Goal: Information Seeking & Learning: Check status

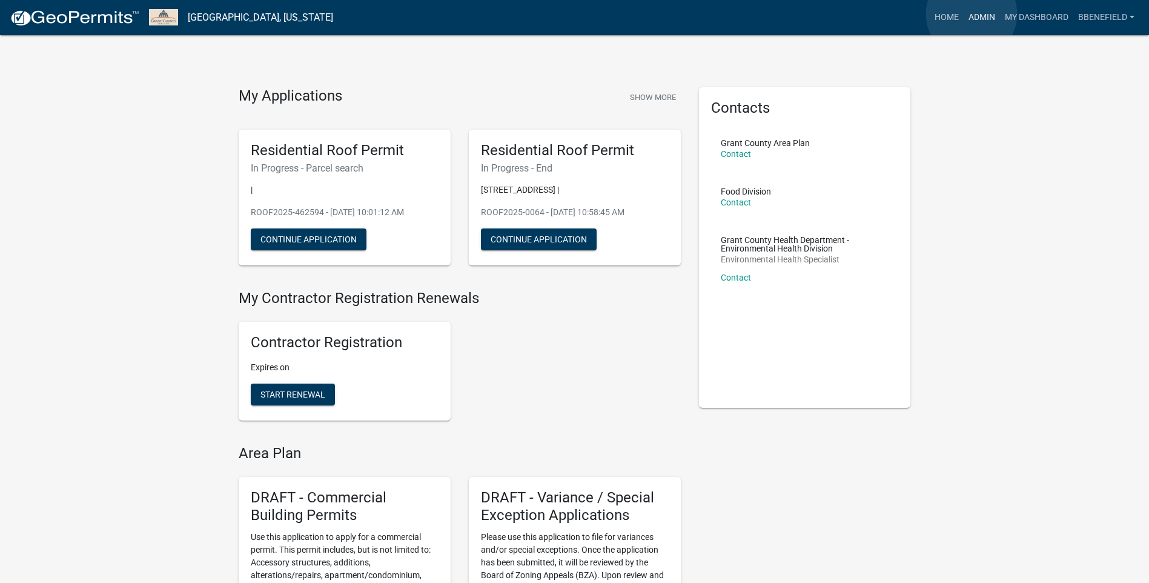
click at [972, 14] on link "Admin" at bounding box center [982, 17] width 36 height 23
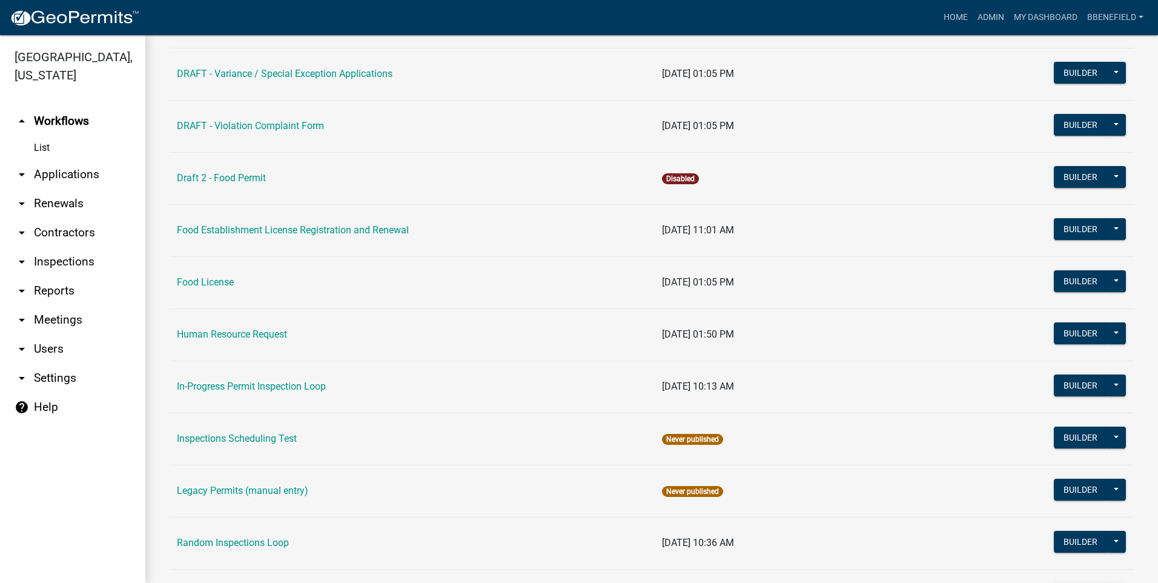
scroll to position [1015, 0]
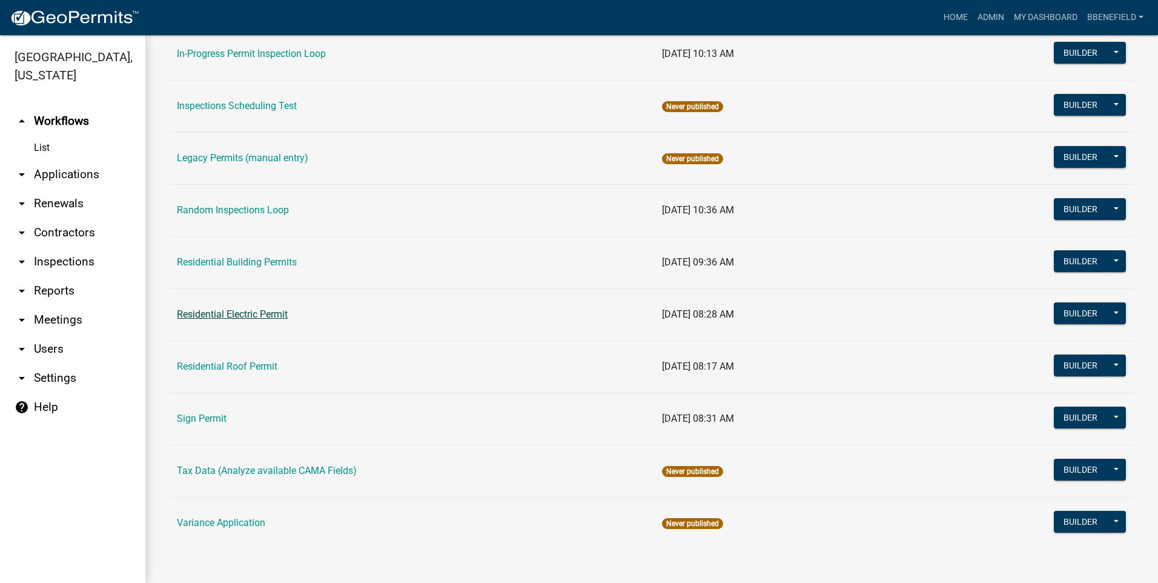
click at [228, 311] on link "Residential Electric Permit" at bounding box center [232, 314] width 111 height 12
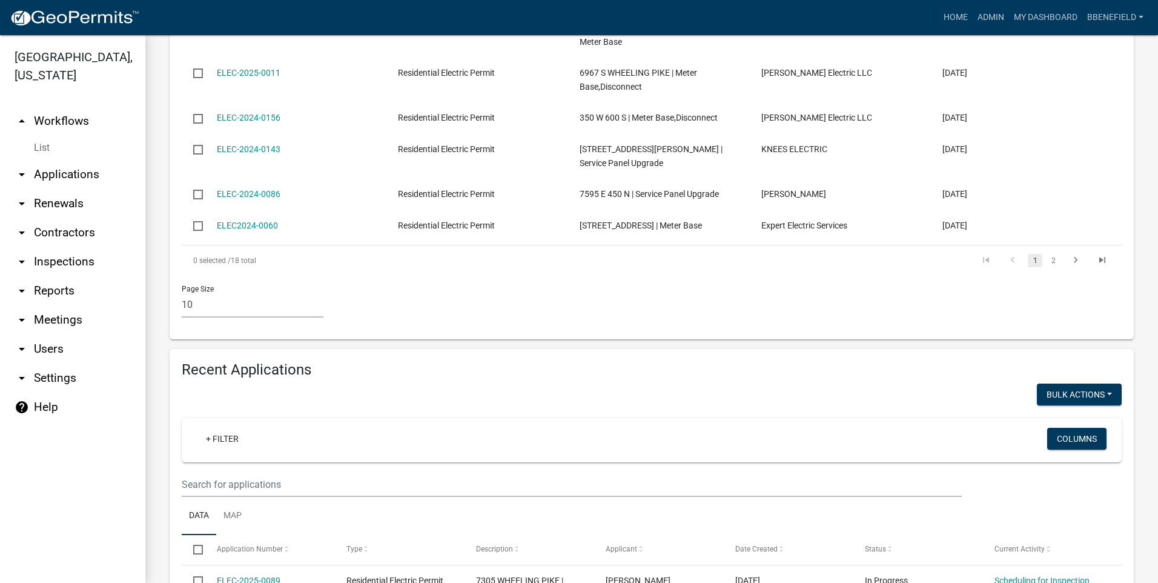
scroll to position [545, 0]
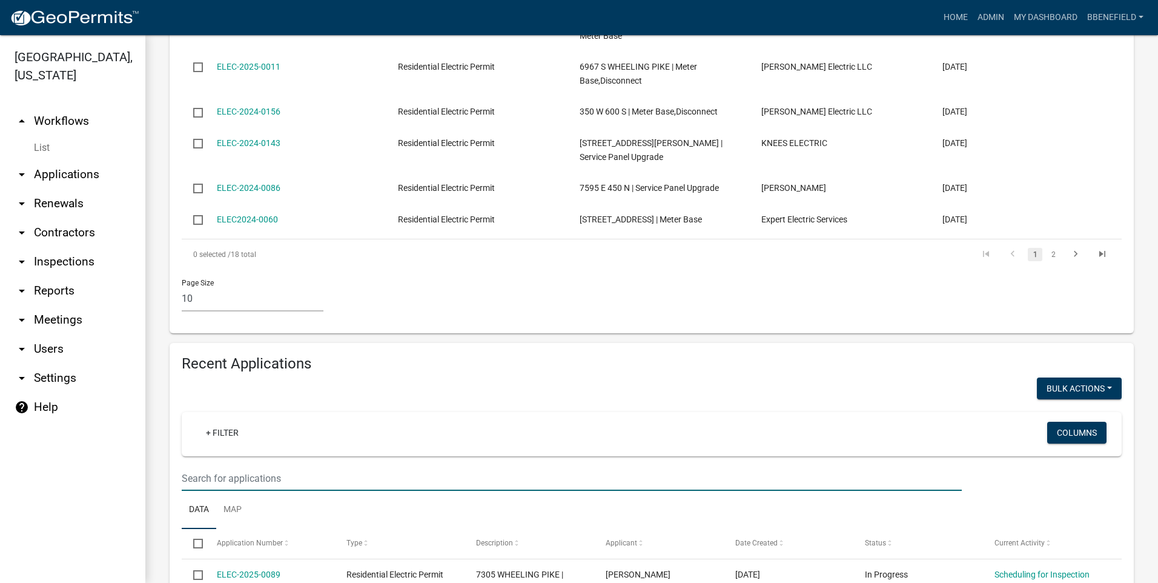
click at [236, 466] on input "text" at bounding box center [572, 478] width 780 height 25
type input "1"
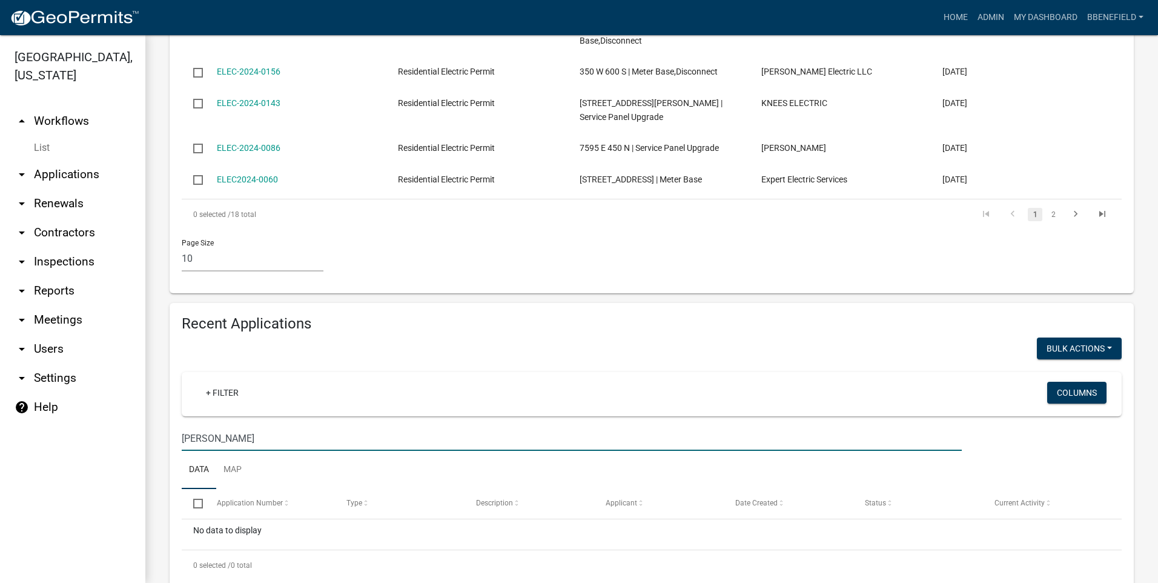
scroll to position [605, 0]
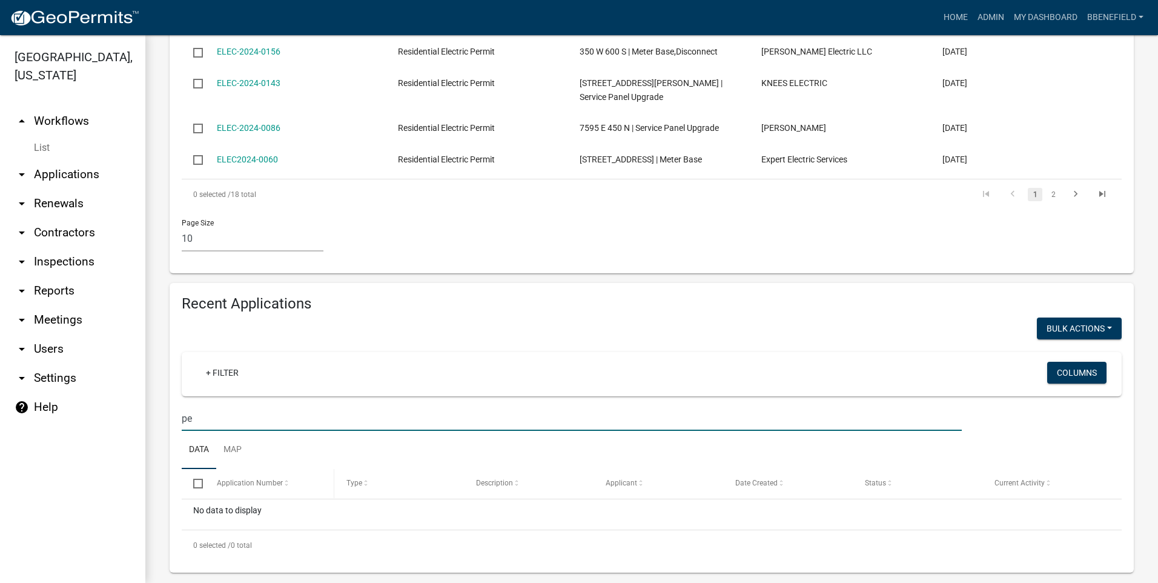
type input "p"
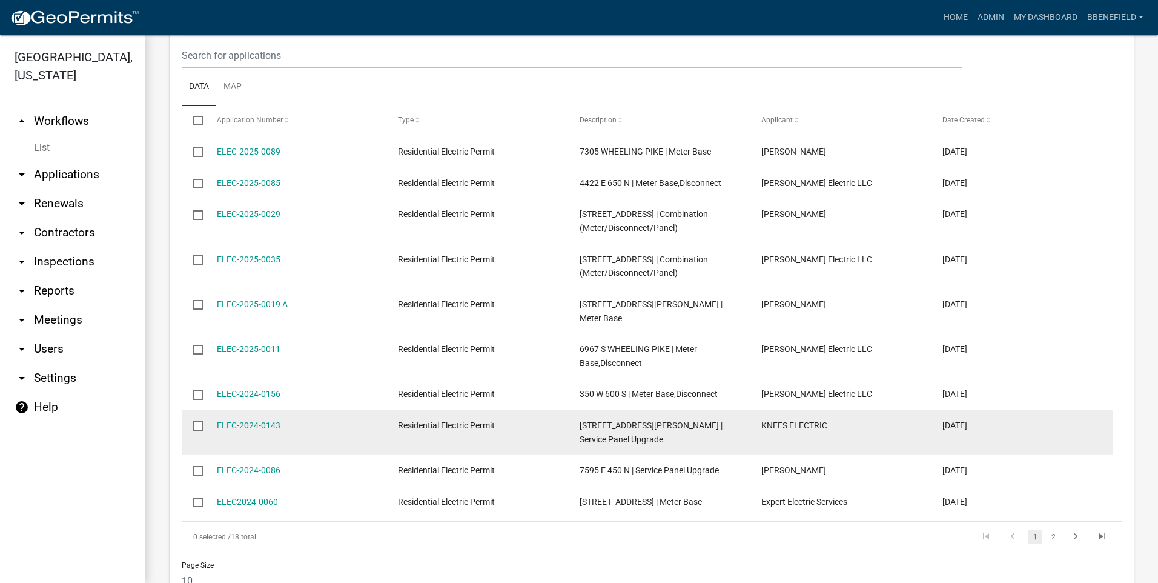
scroll to position [242, 0]
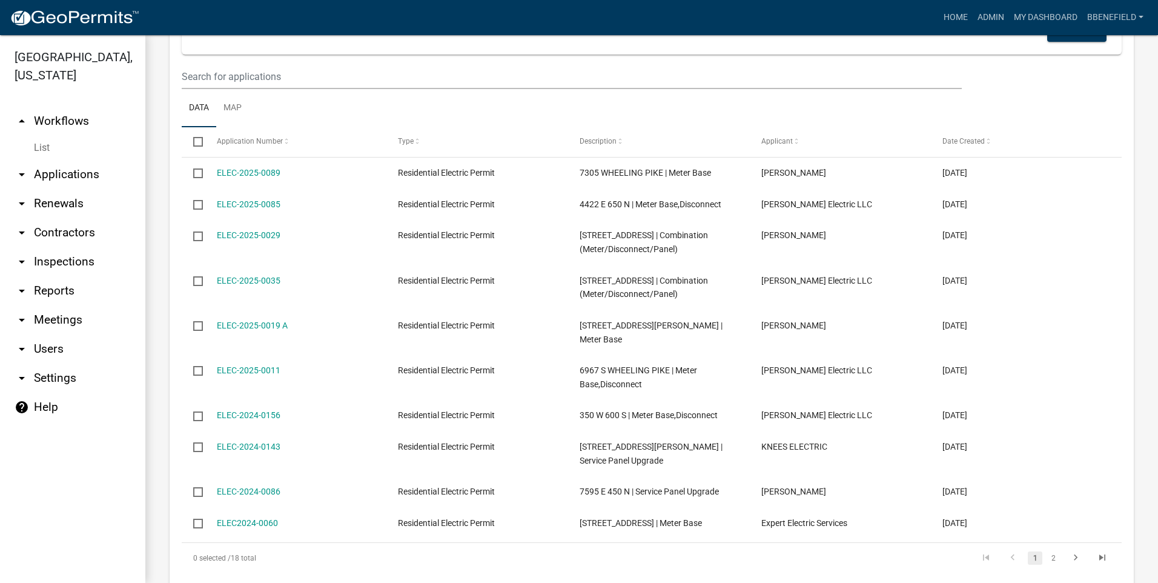
click at [57, 107] on link "arrow_drop_up Workflows" at bounding box center [72, 121] width 145 height 29
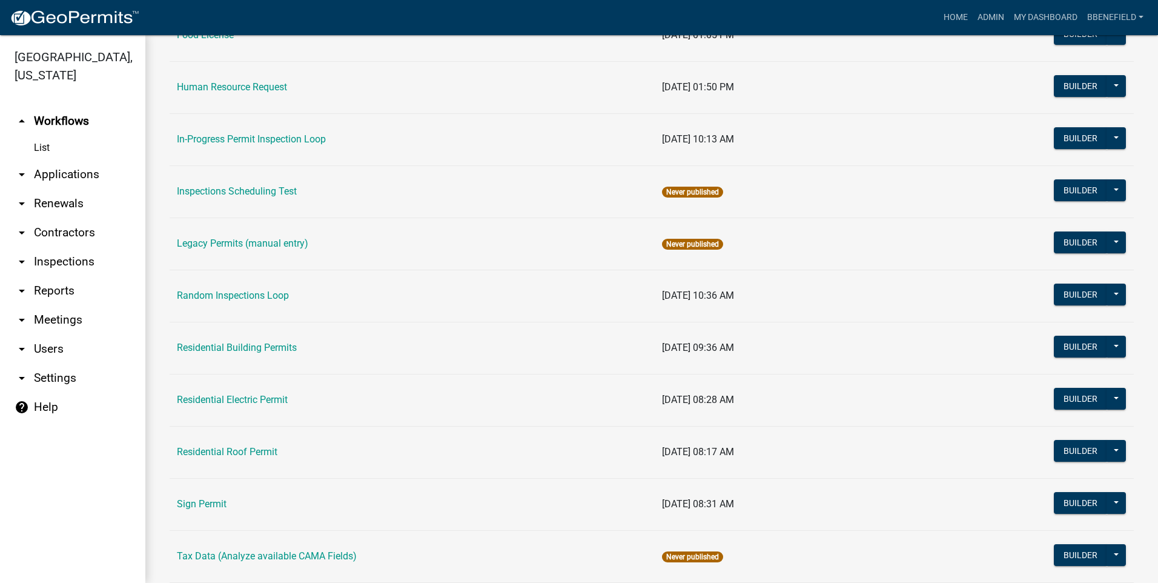
scroll to position [1015, 0]
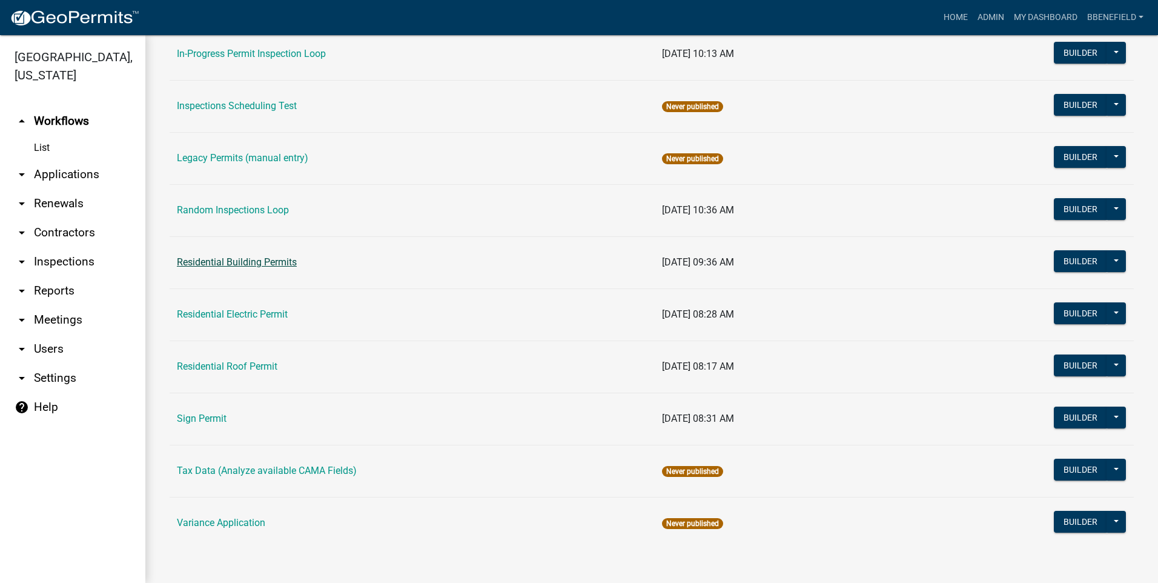
click at [276, 262] on link "Residential Building Permits" at bounding box center [237, 262] width 120 height 12
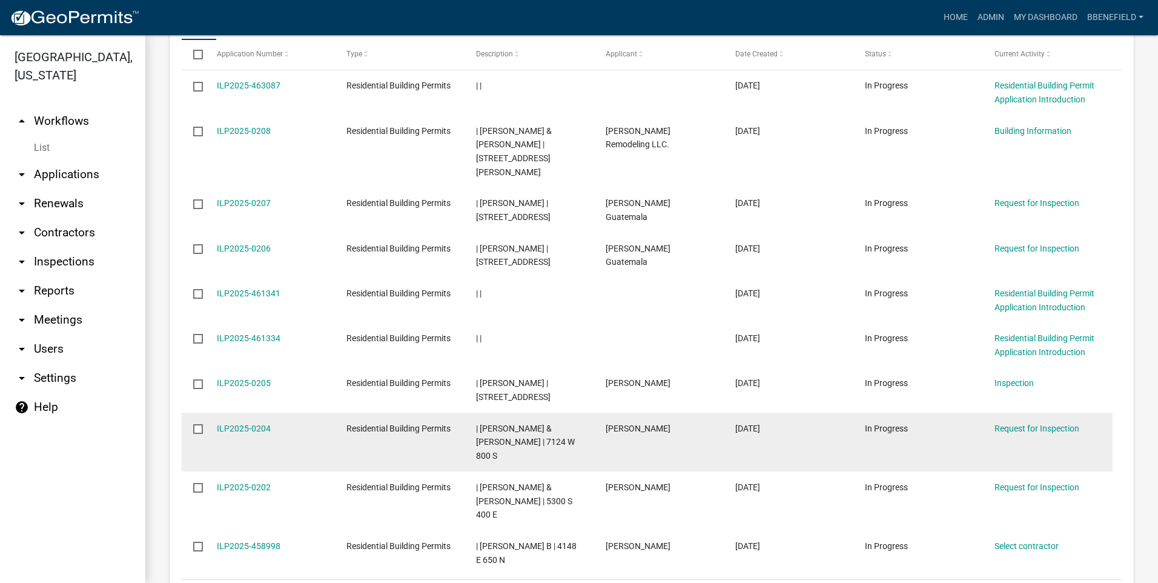
scroll to position [1124, 0]
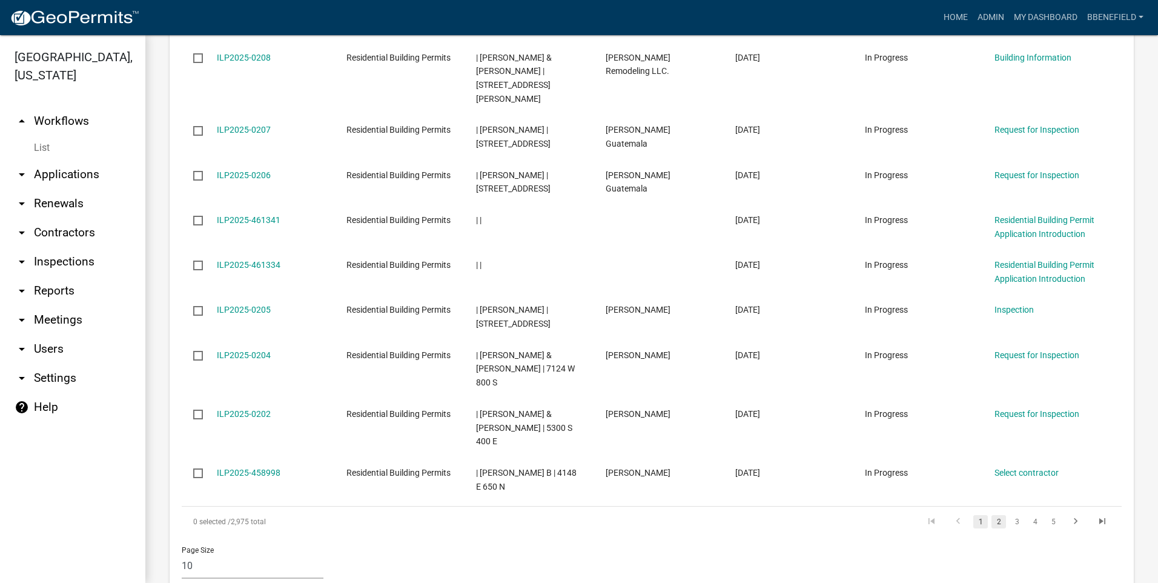
click at [992, 515] on link "2" at bounding box center [999, 521] width 15 height 13
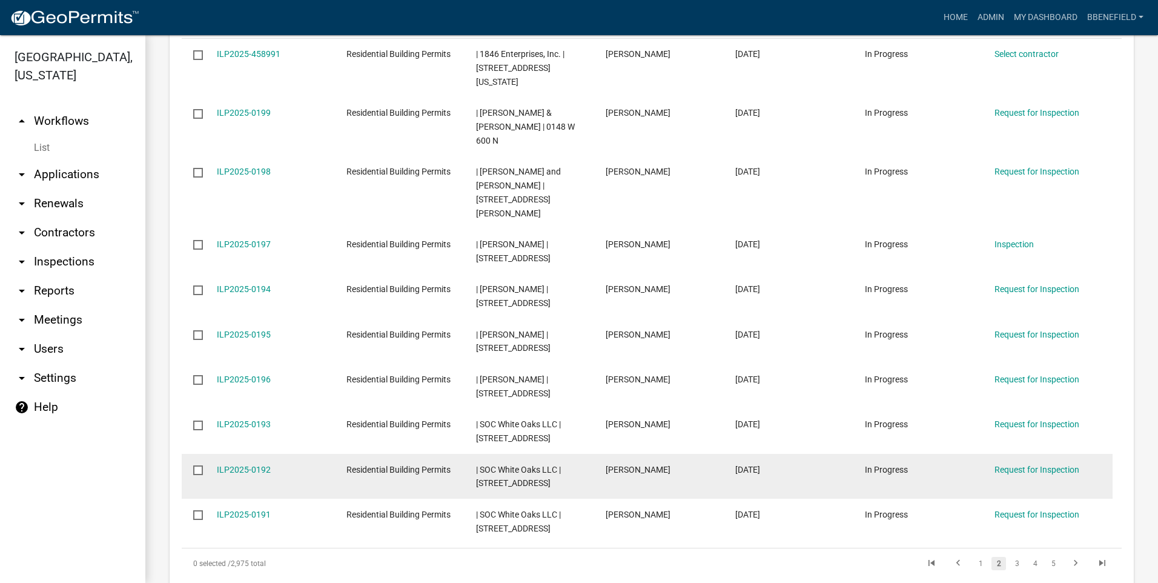
scroll to position [1064, 0]
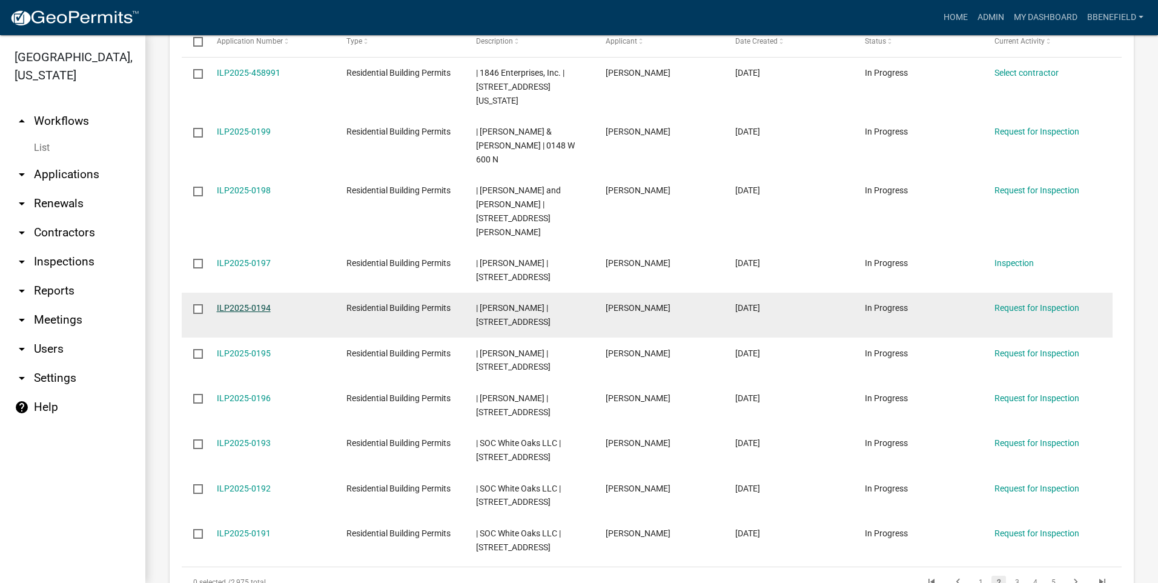
click at [257, 303] on link "ILP2025-0194" at bounding box center [244, 308] width 54 height 10
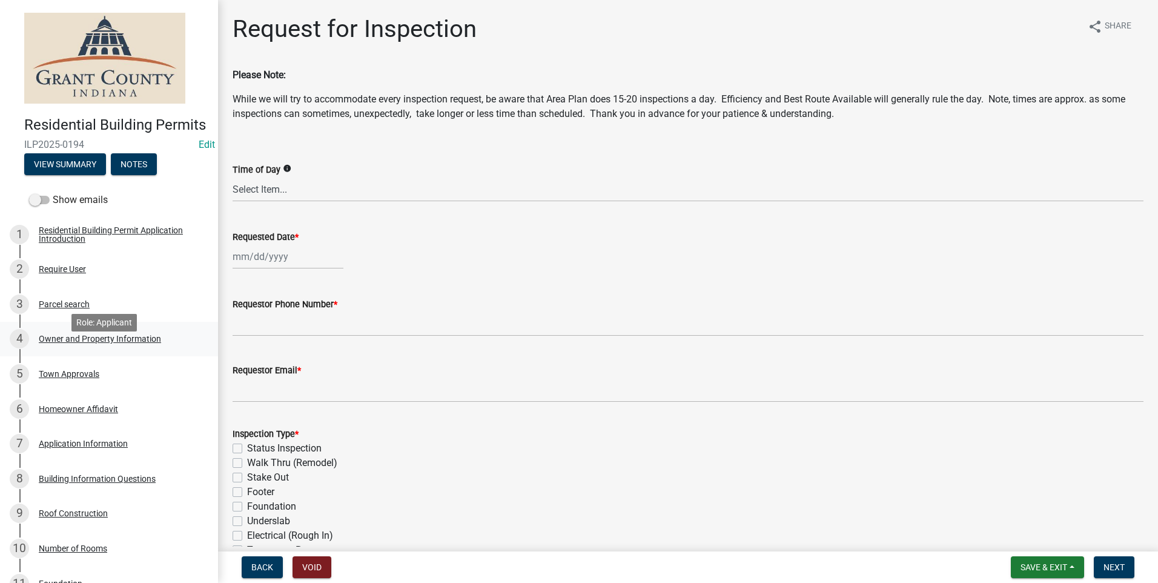
click at [73, 343] on div "Owner and Property Information" at bounding box center [100, 338] width 122 height 8
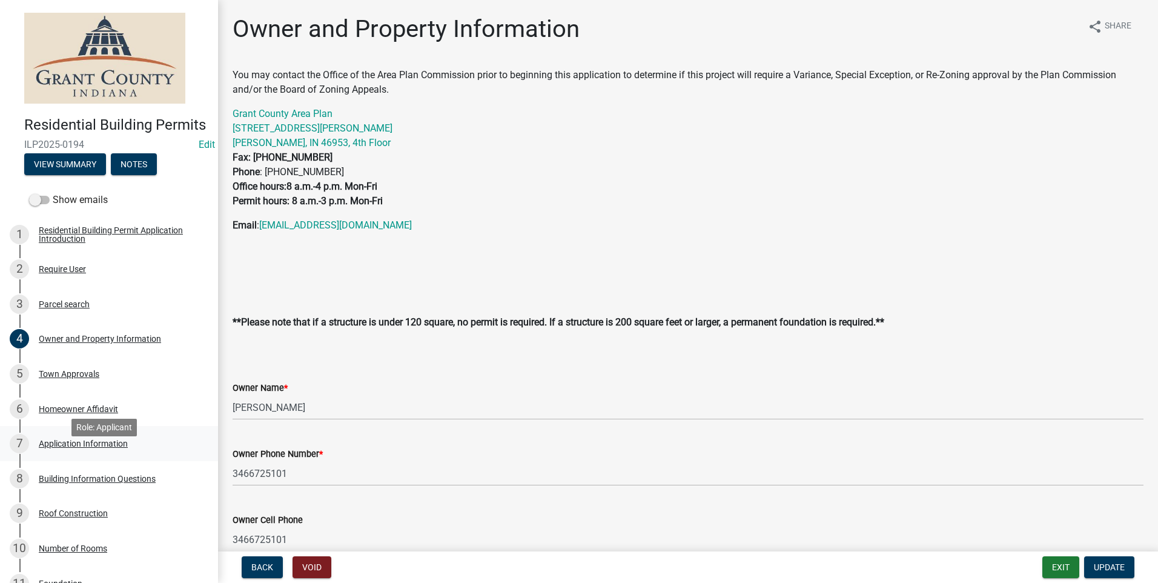
click at [95, 448] on div "Application Information" at bounding box center [83, 443] width 89 height 8
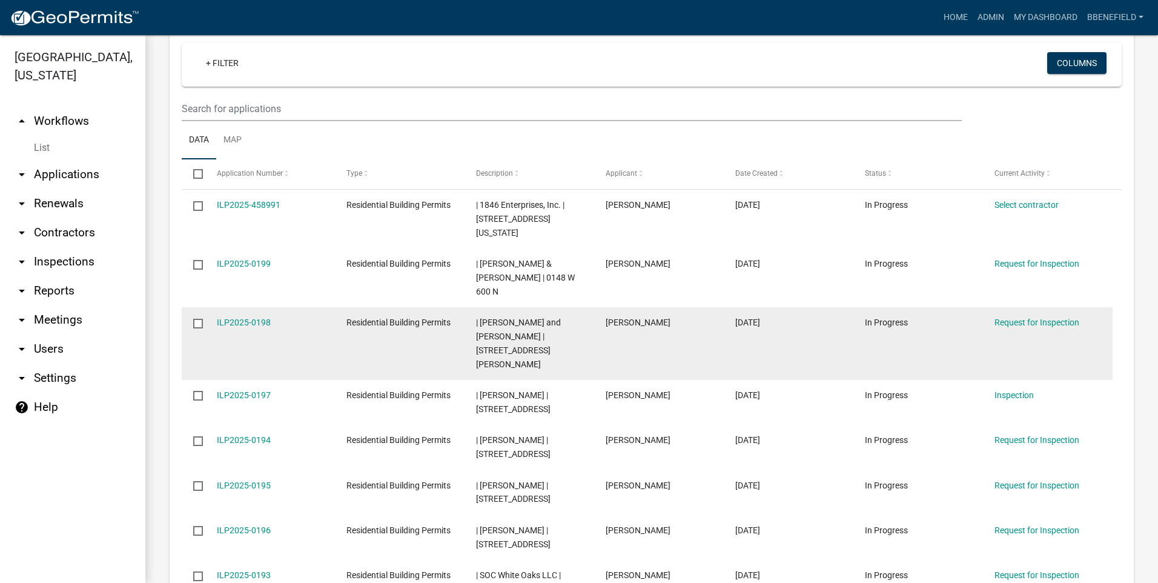
scroll to position [969, 0]
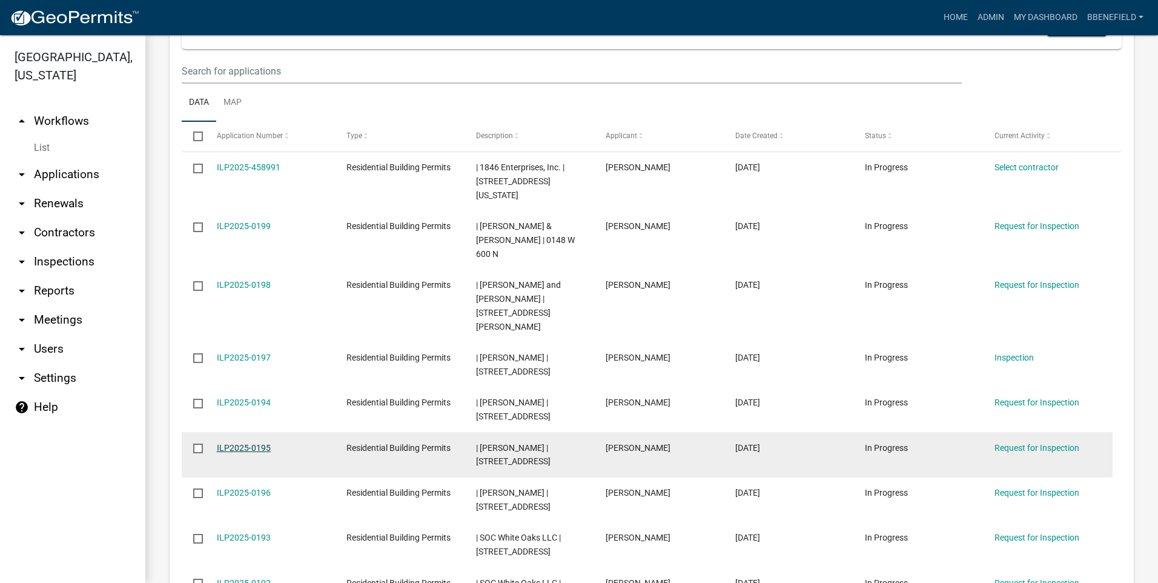
click at [247, 443] on link "ILP2025-0195" at bounding box center [244, 448] width 54 height 10
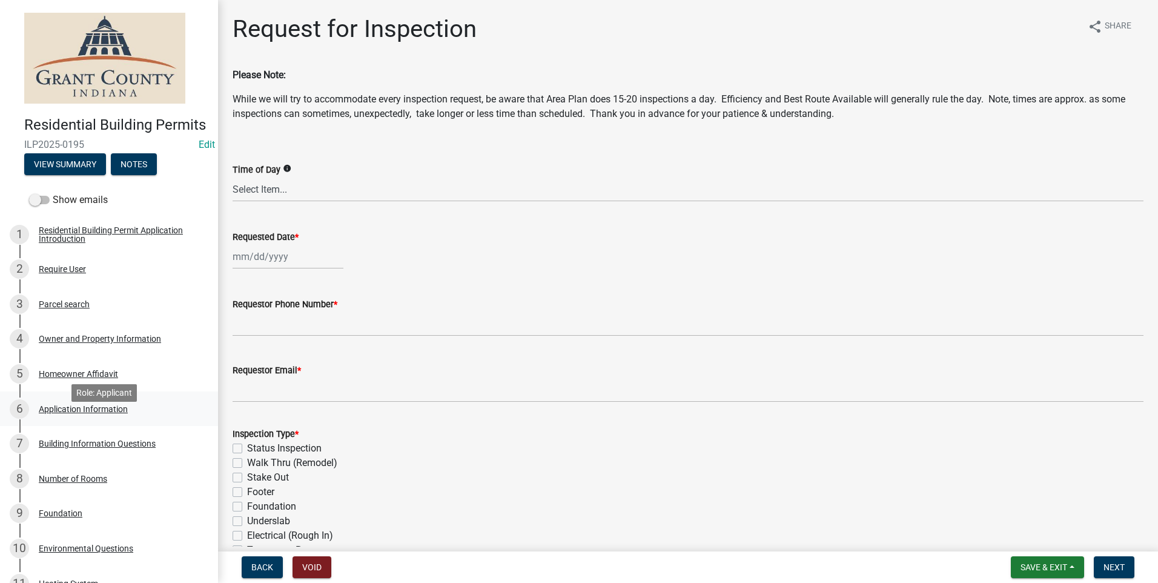
click at [83, 413] on div "Application Information" at bounding box center [83, 409] width 89 height 8
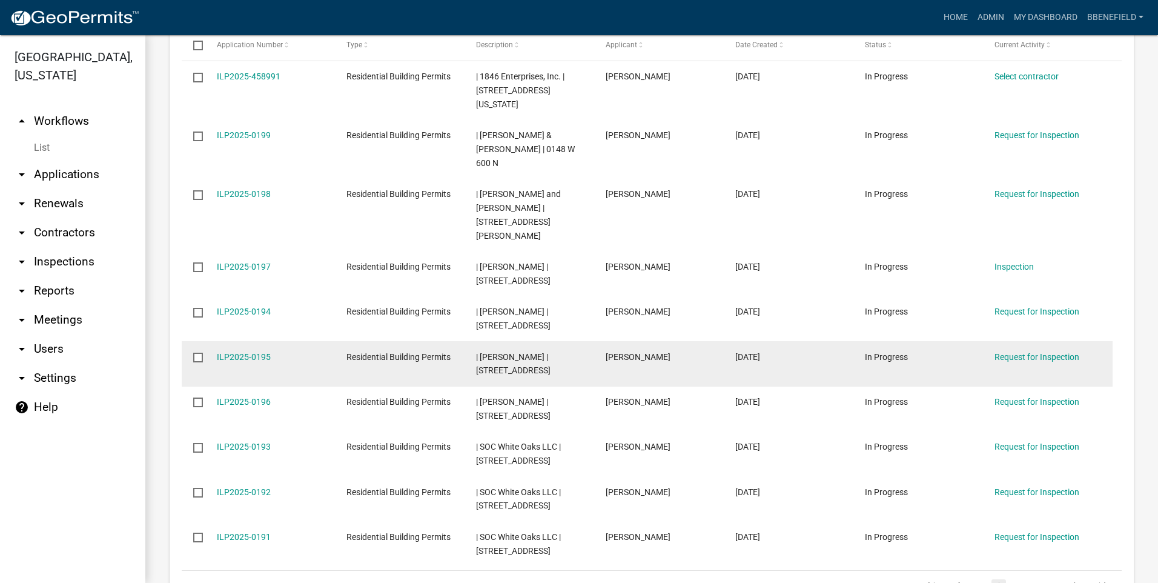
scroll to position [1090, 0]
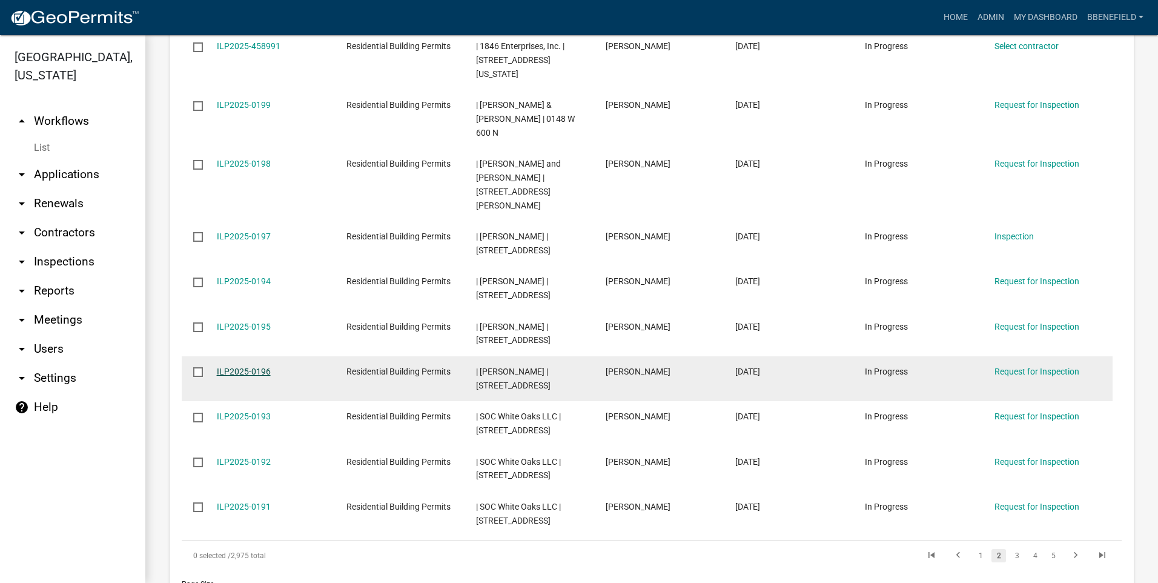
click at [246, 367] on link "ILP2025-0196" at bounding box center [244, 372] width 54 height 10
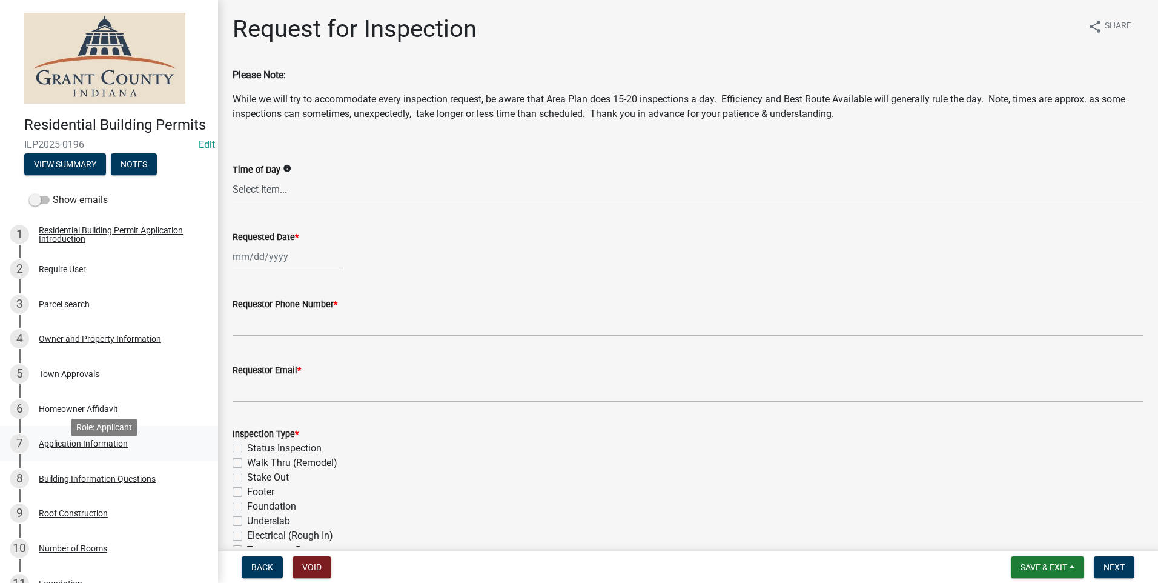
click at [68, 448] on div "Application Information" at bounding box center [83, 443] width 89 height 8
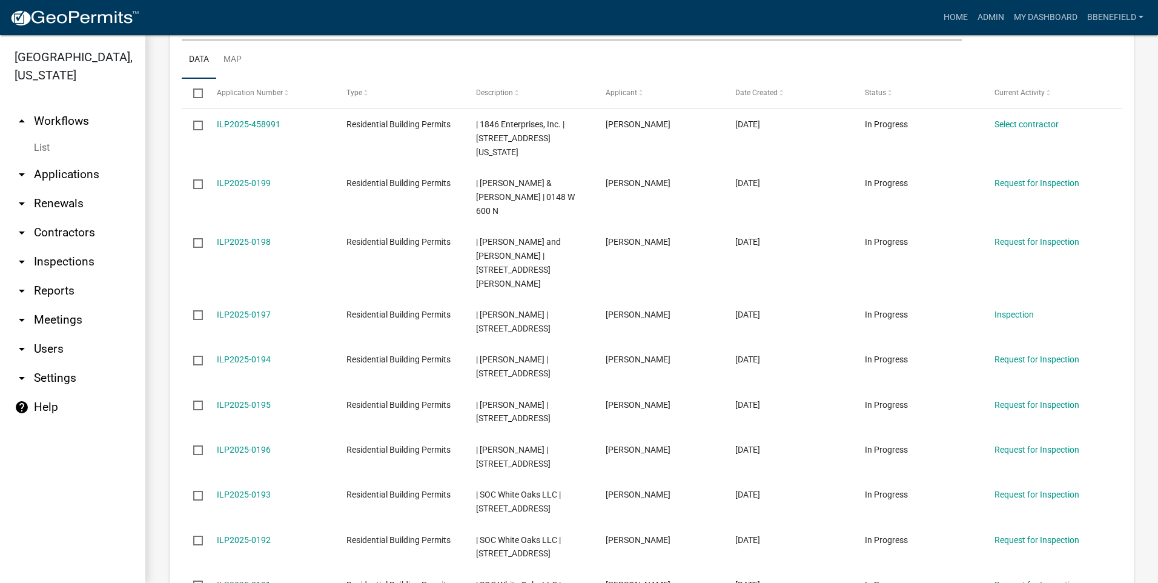
scroll to position [1003, 0]
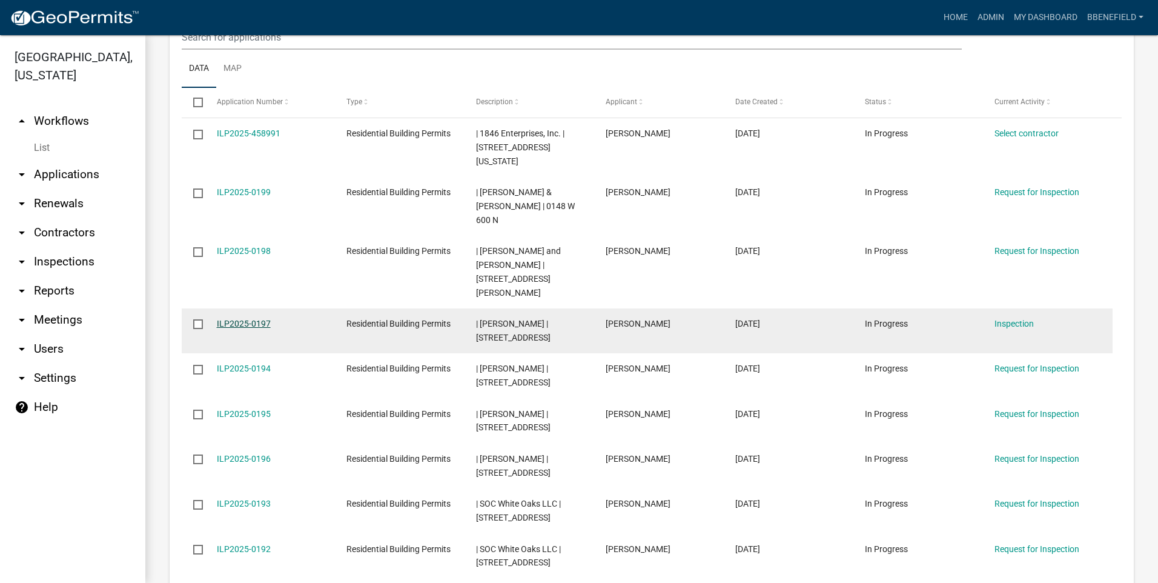
click at [241, 319] on link "ILP2025-0197" at bounding box center [244, 324] width 54 height 10
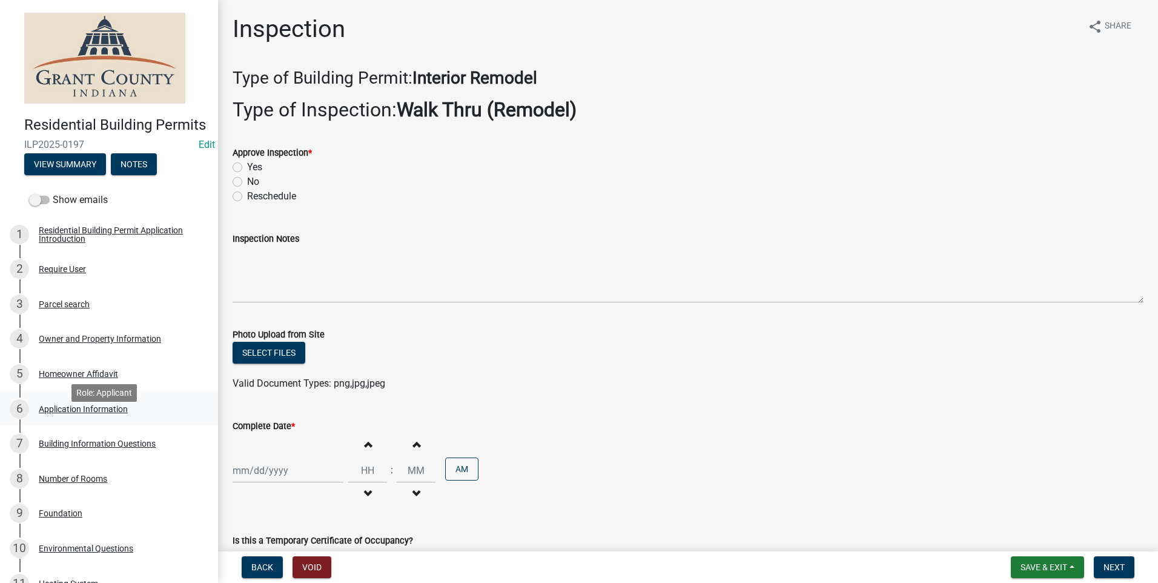
click at [70, 413] on div "Application Information" at bounding box center [83, 409] width 89 height 8
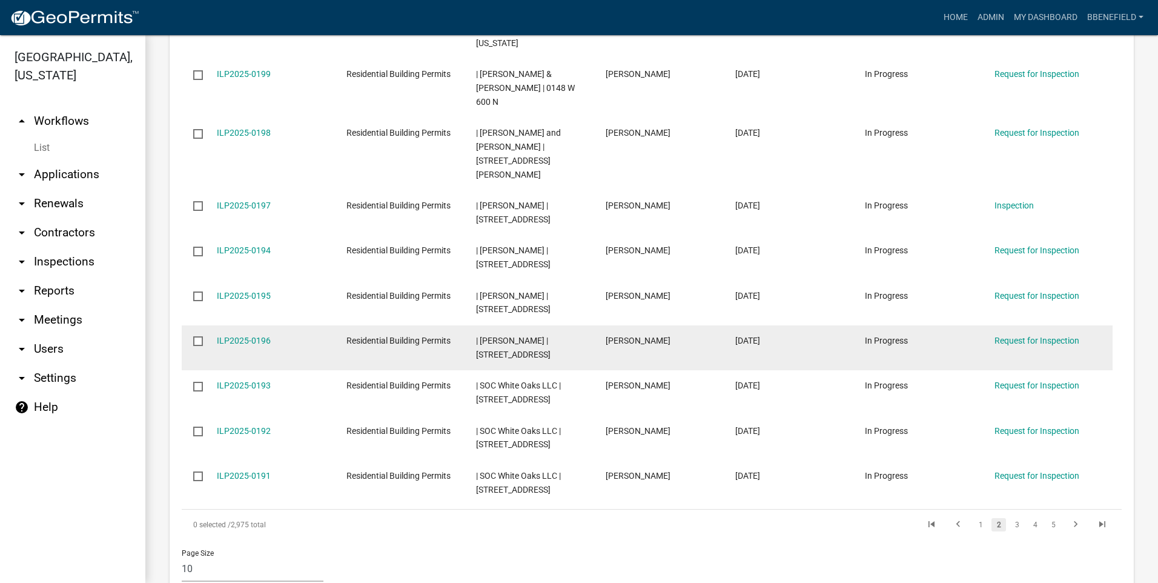
scroll to position [1124, 0]
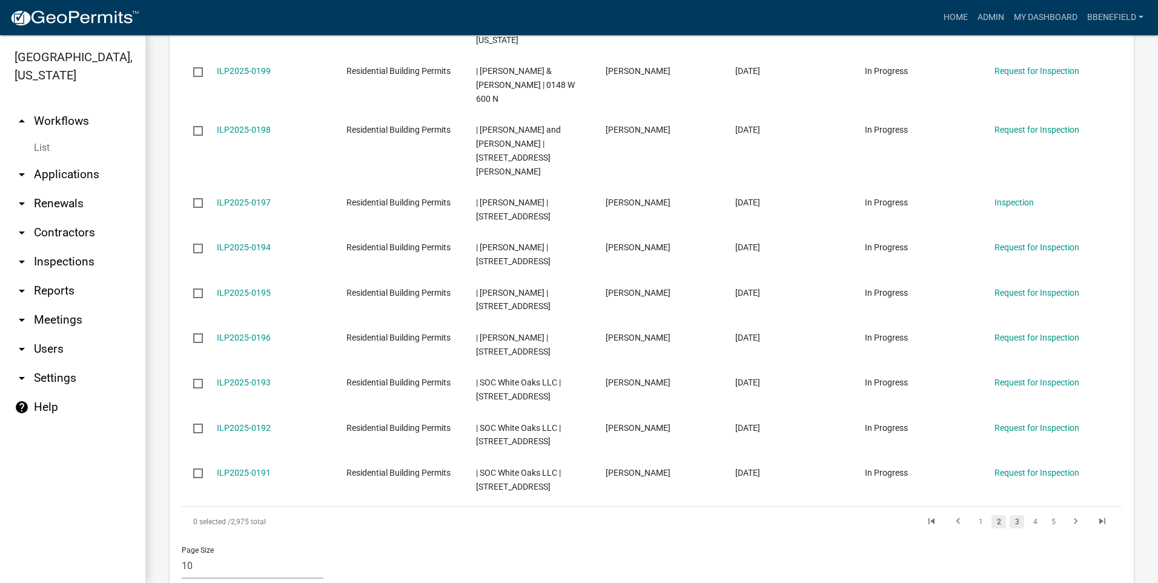
click at [1010, 515] on link "3" at bounding box center [1017, 521] width 15 height 13
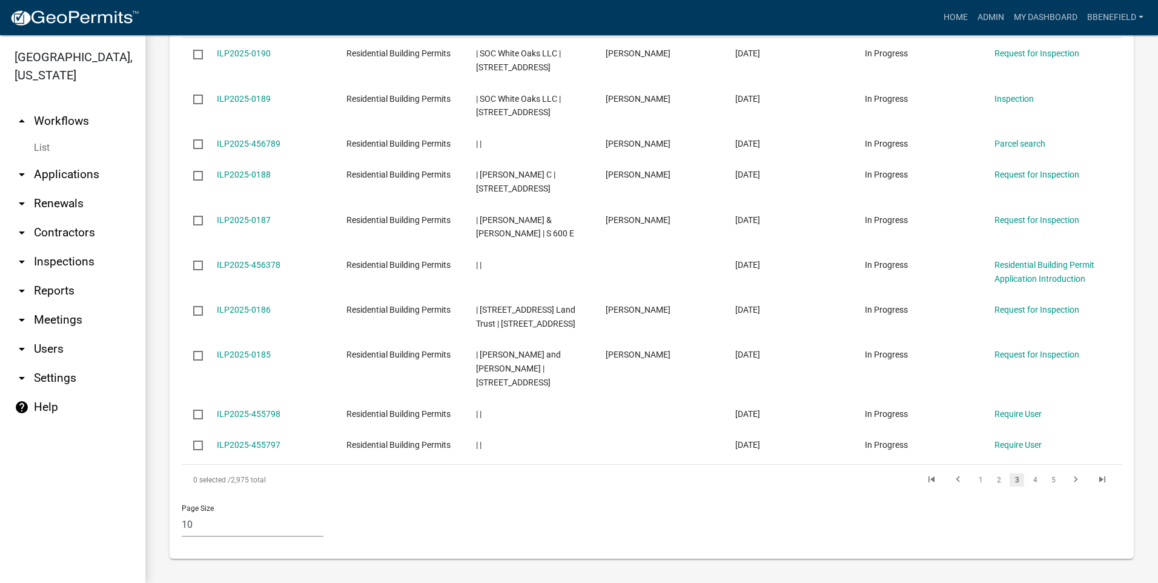
scroll to position [1069, 0]
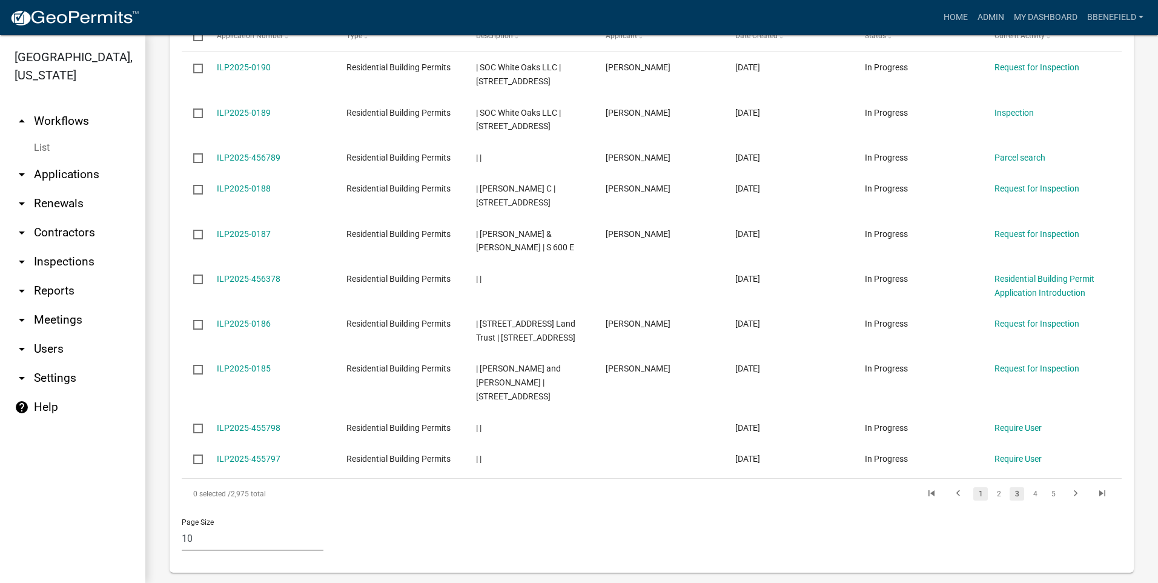
click at [974, 487] on link "1" at bounding box center [981, 493] width 15 height 13
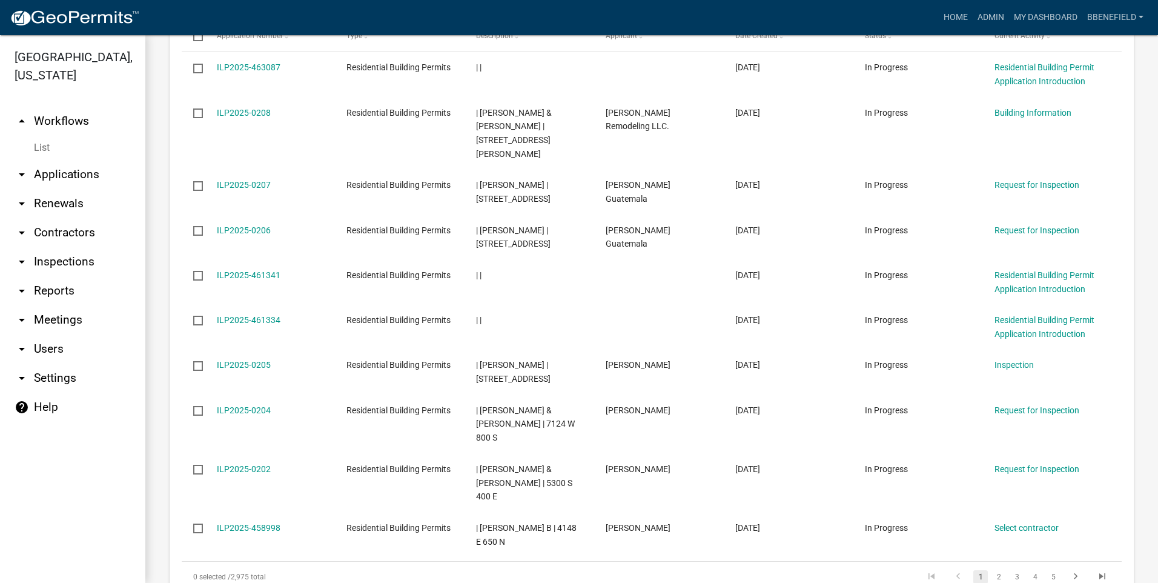
click at [63, 107] on link "arrow_drop_up Workflows" at bounding box center [72, 121] width 145 height 29
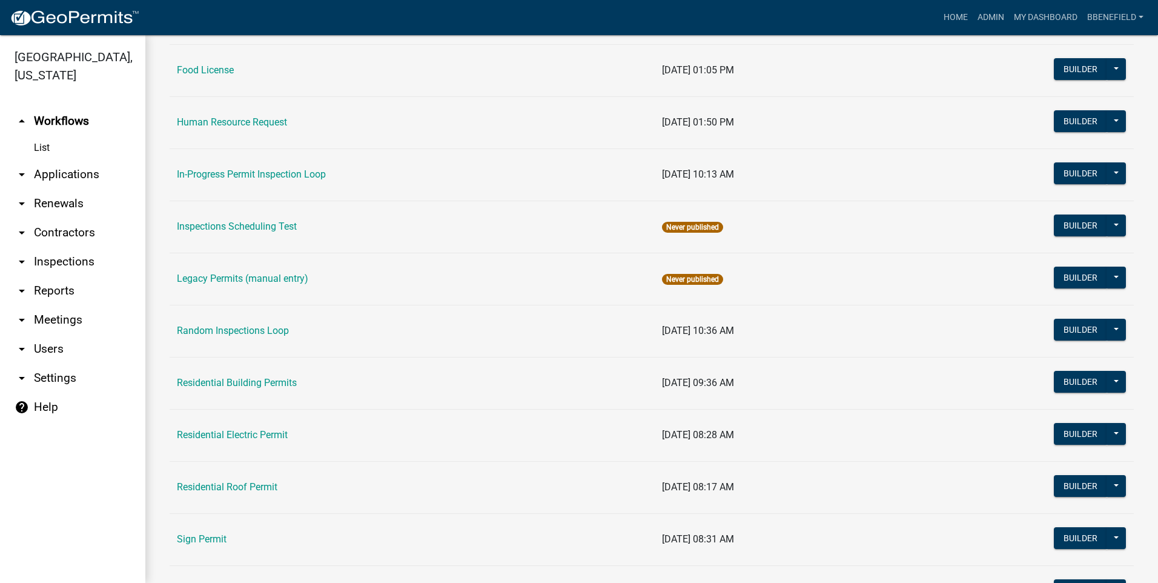
scroll to position [909, 0]
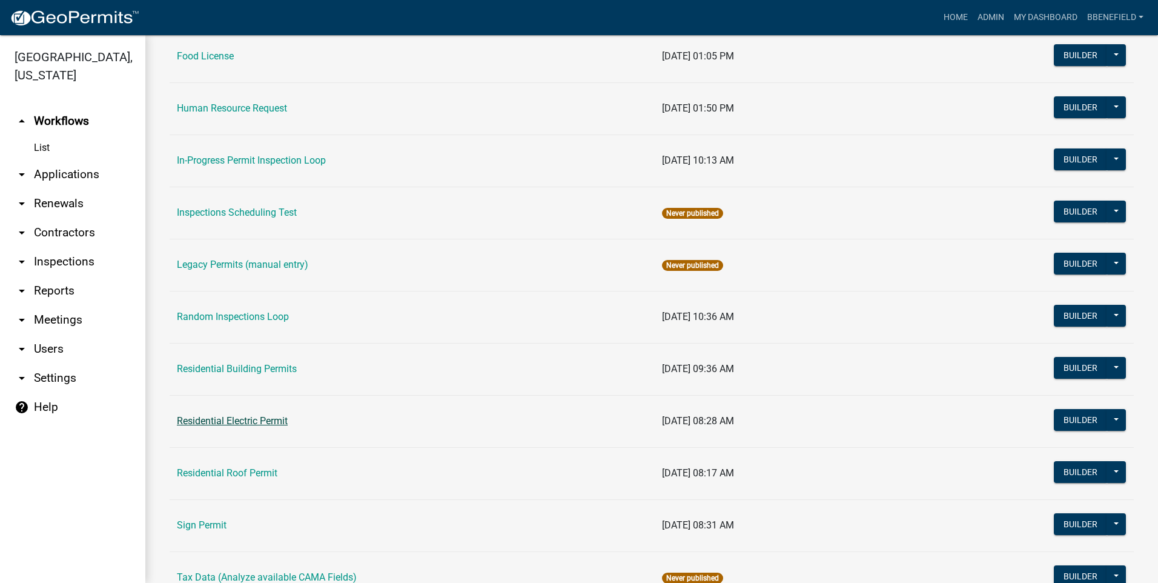
click at [234, 420] on link "Residential Electric Permit" at bounding box center [232, 421] width 111 height 12
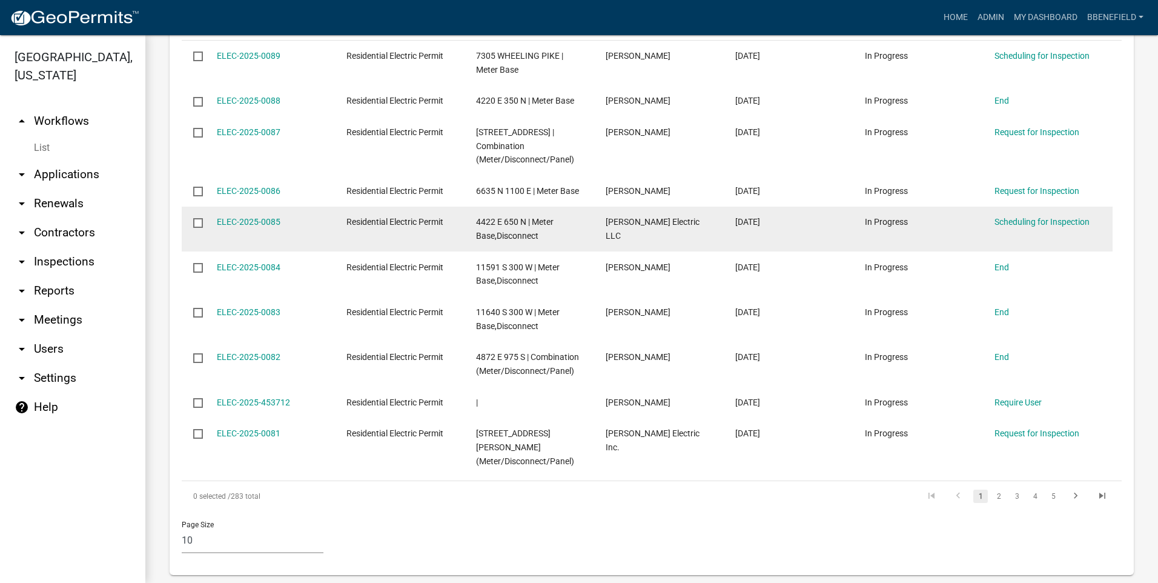
scroll to position [1066, 0]
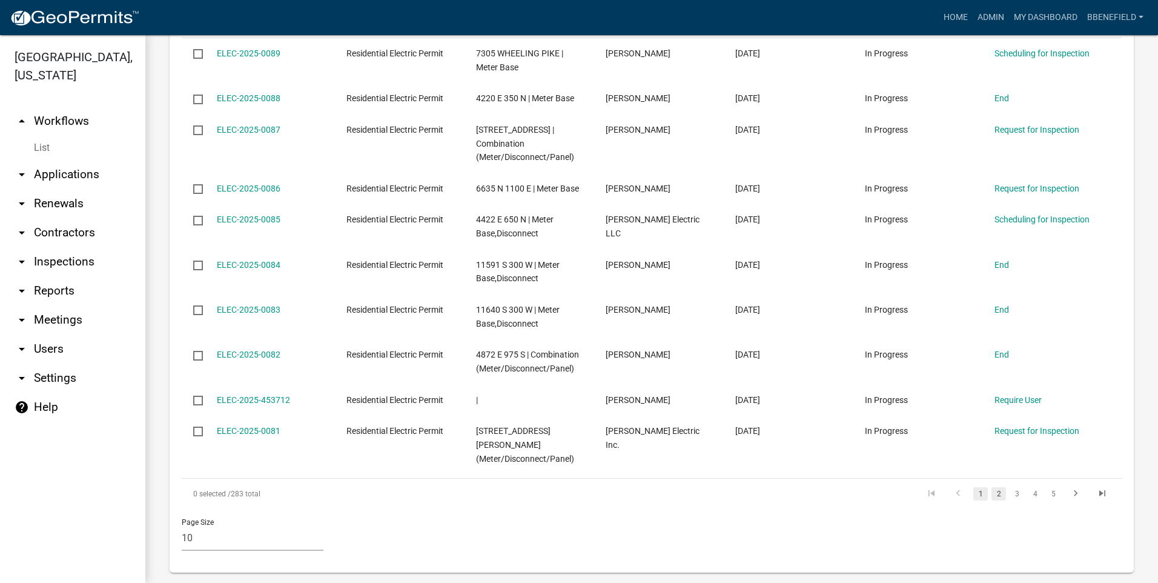
click at [992, 487] on link "2" at bounding box center [999, 493] width 15 height 13
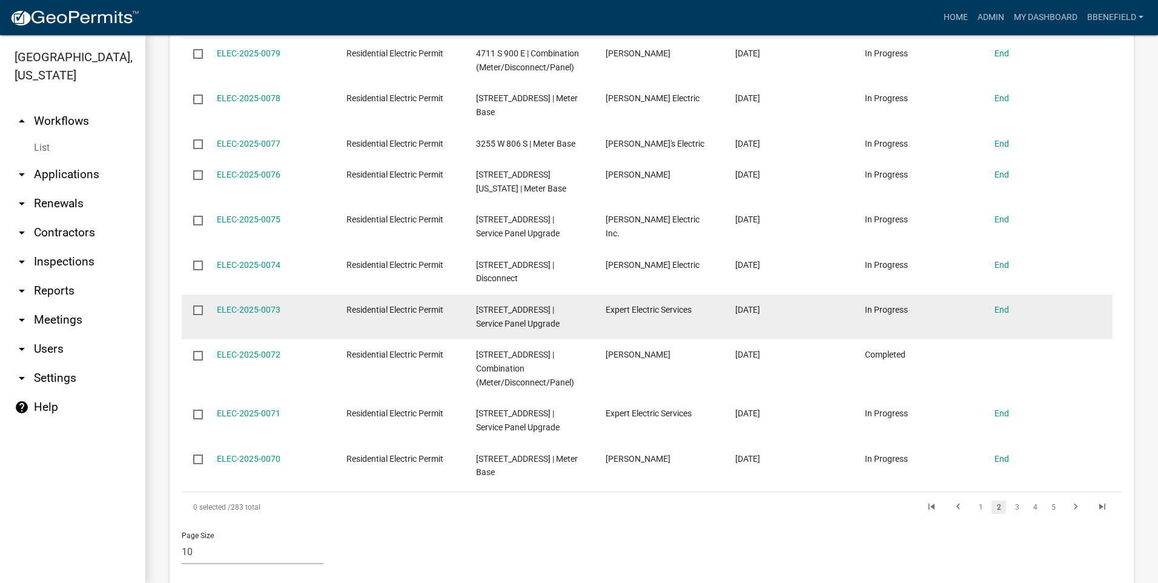
scroll to position [1080, 0]
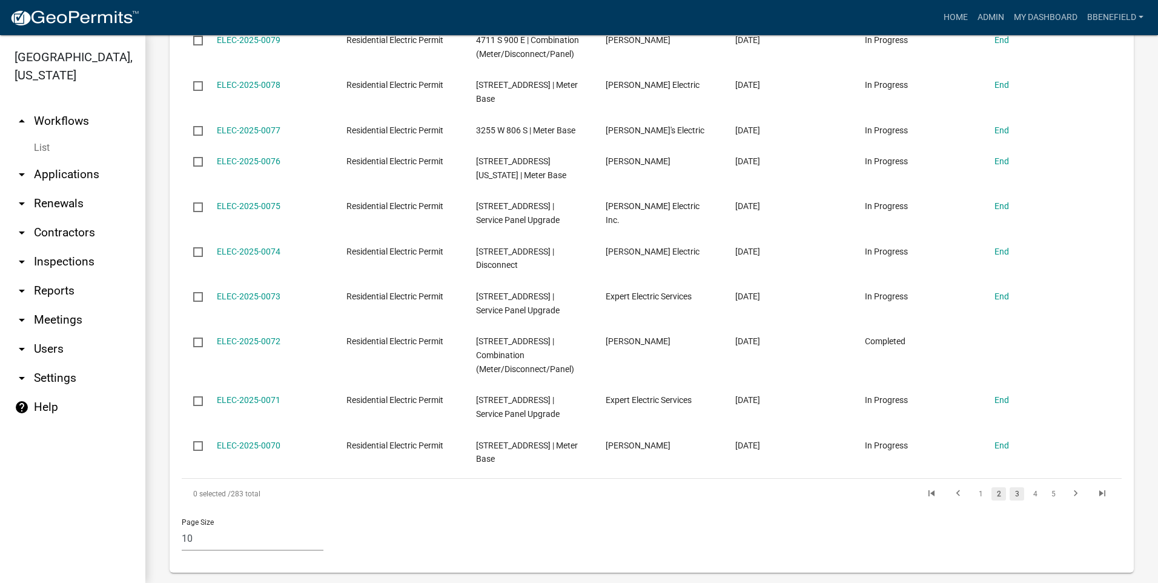
click at [1010, 487] on link "3" at bounding box center [1017, 493] width 15 height 13
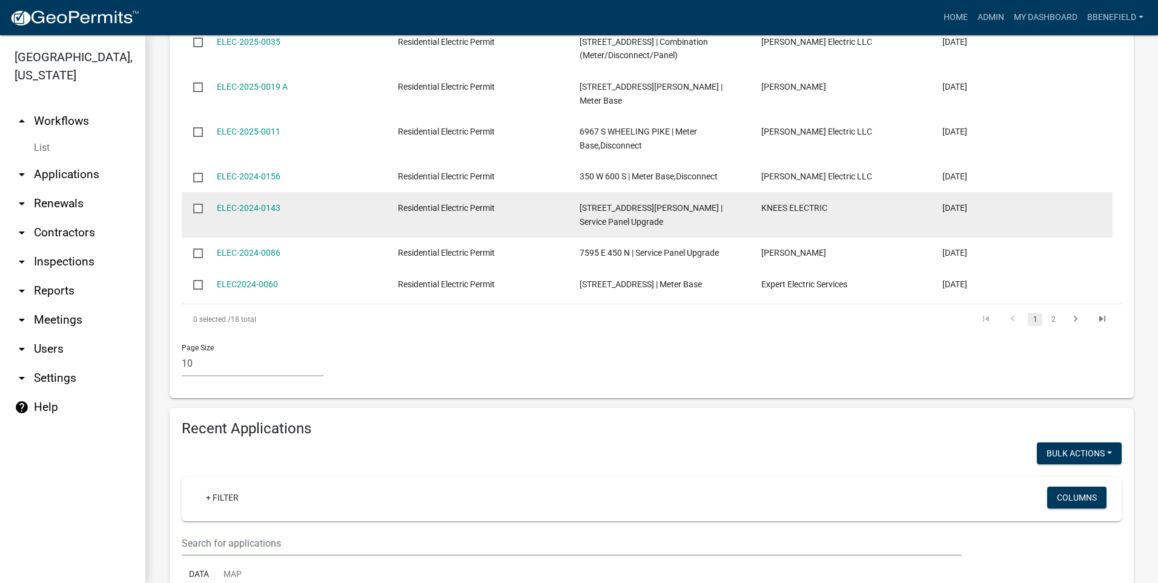
scroll to position [479, 0]
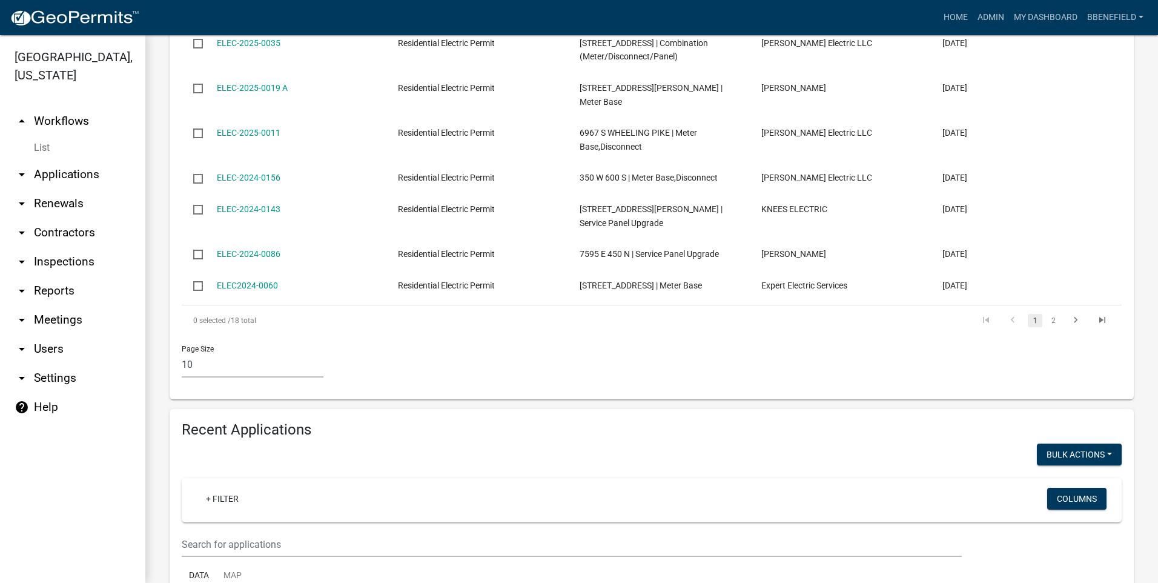
click at [47, 107] on link "arrow_drop_up Workflows" at bounding box center [72, 121] width 145 height 29
